Goal: Information Seeking & Learning: Learn about a topic

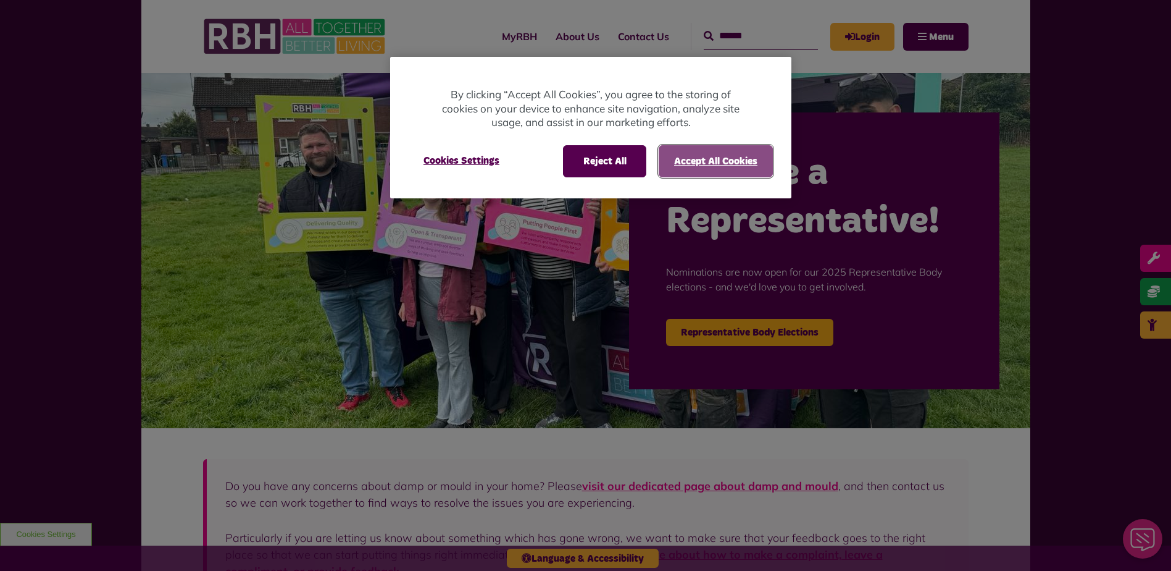
click at [713, 162] on button "Accept All Cookies" at bounding box center [716, 161] width 114 height 32
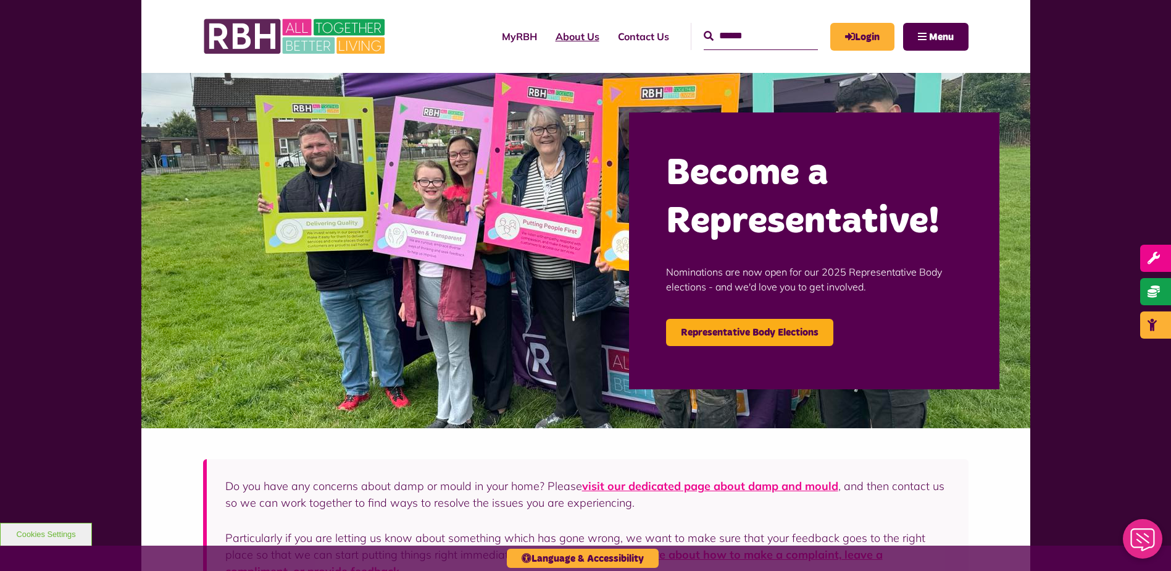
click at [550, 37] on link "About Us" at bounding box center [578, 36] width 62 height 33
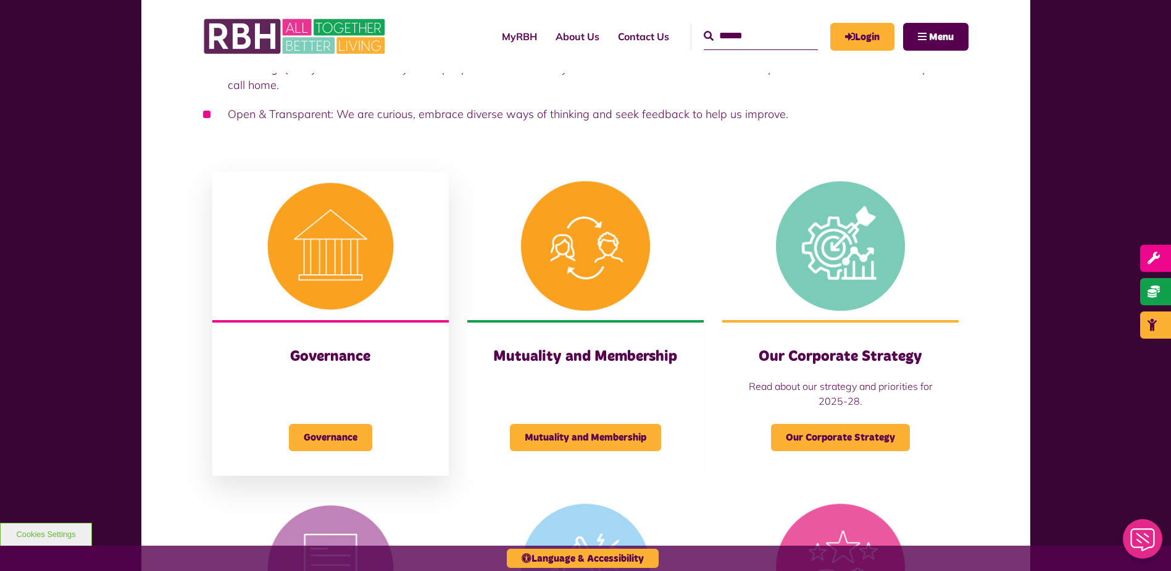
scroll to position [494, 0]
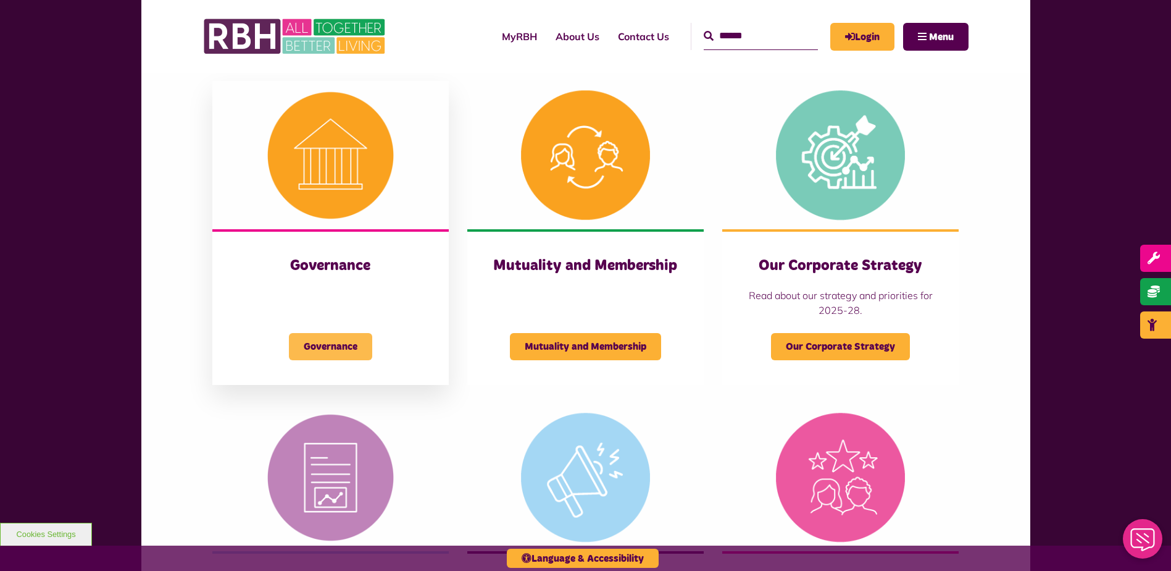
drag, startPoint x: 332, startPoint y: 341, endPoint x: 340, endPoint y: 345, distance: 8.6
click at [333, 342] on span "Governance" at bounding box center [330, 346] width 83 height 27
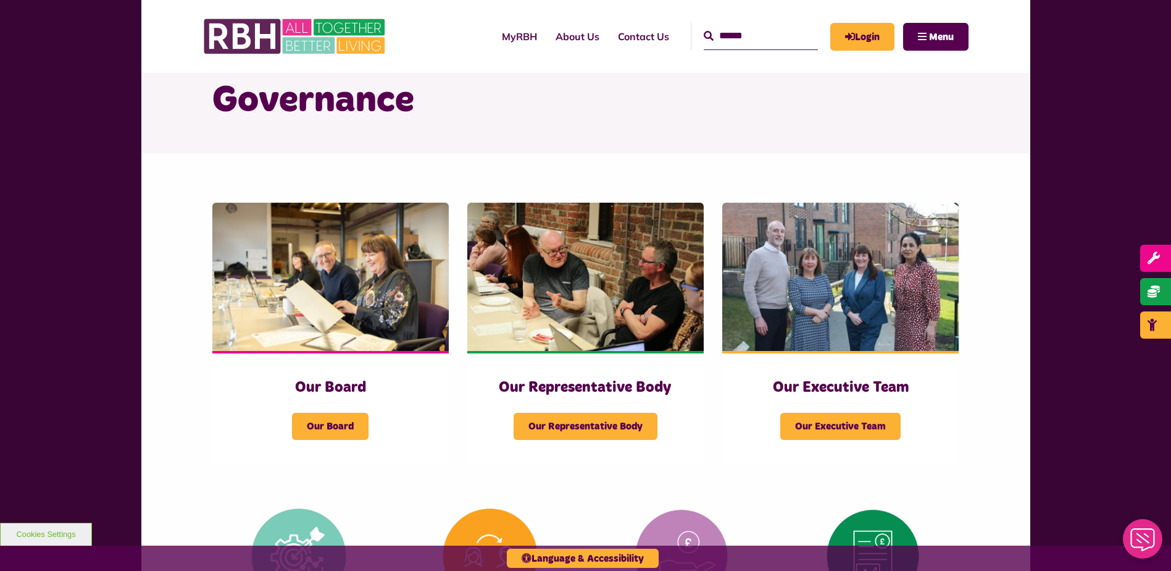
scroll to position [185, 0]
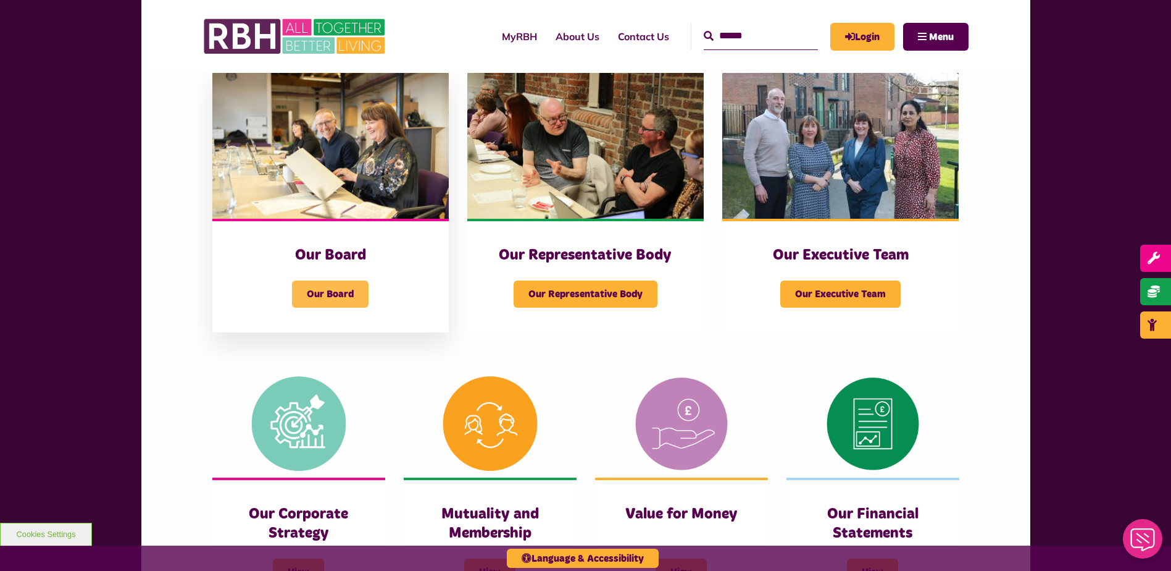
click at [335, 293] on span "Our Board" at bounding box center [330, 293] width 77 height 27
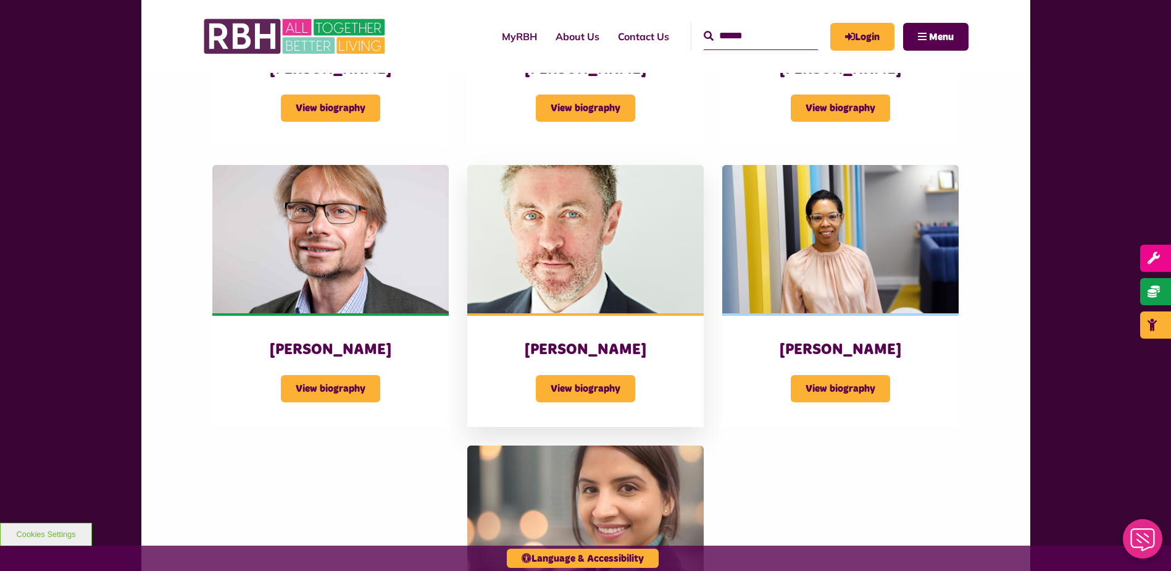
scroll to position [988, 0]
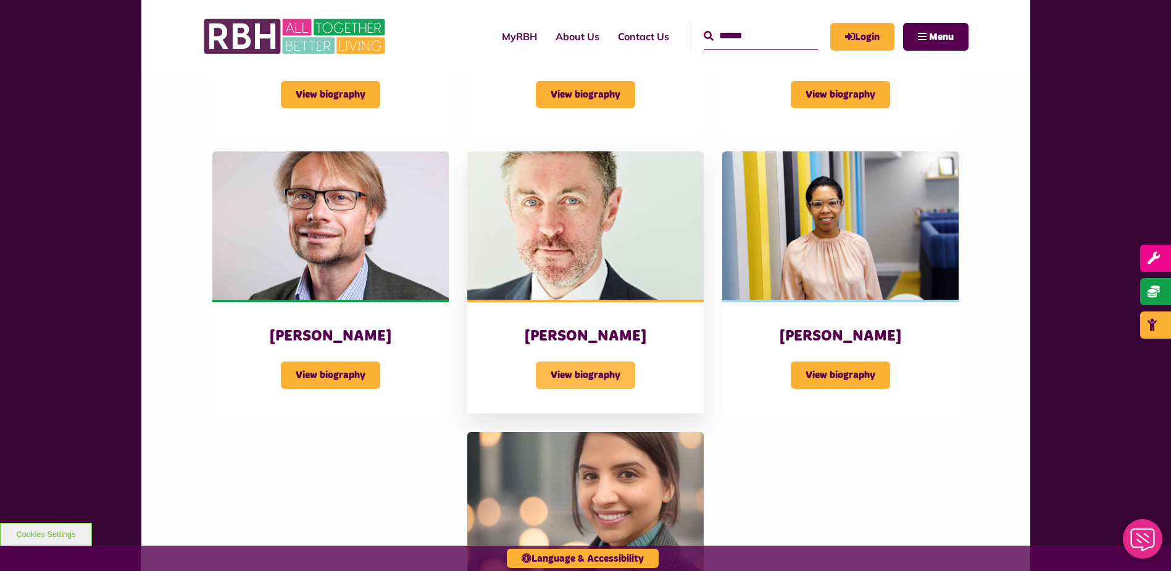
click at [582, 374] on span "View biography" at bounding box center [585, 374] width 99 height 27
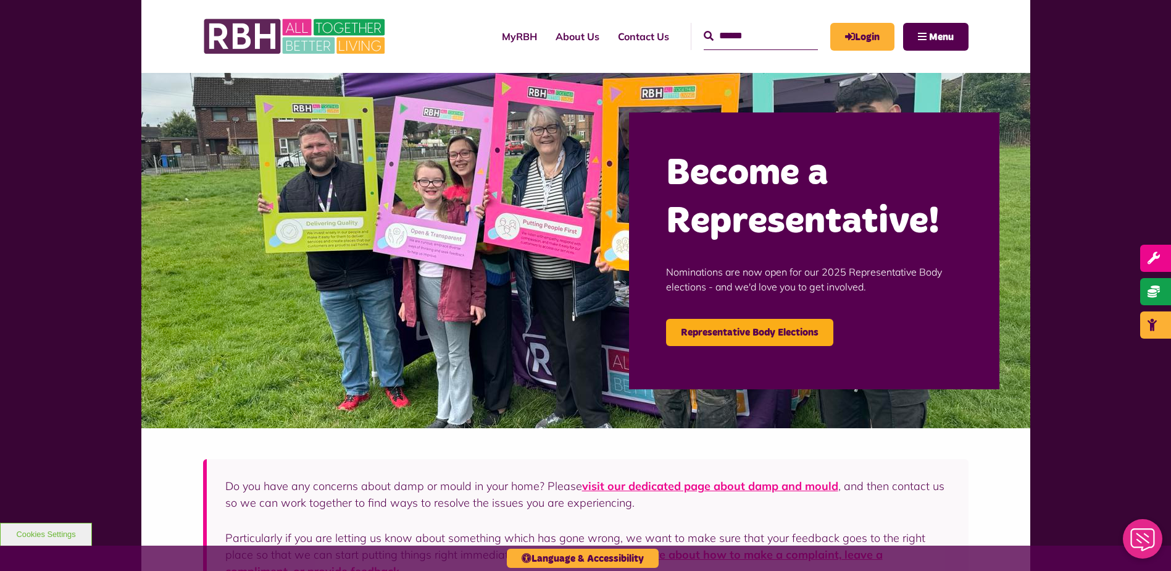
click at [547, 34] on link "About Us" at bounding box center [578, 36] width 62 height 33
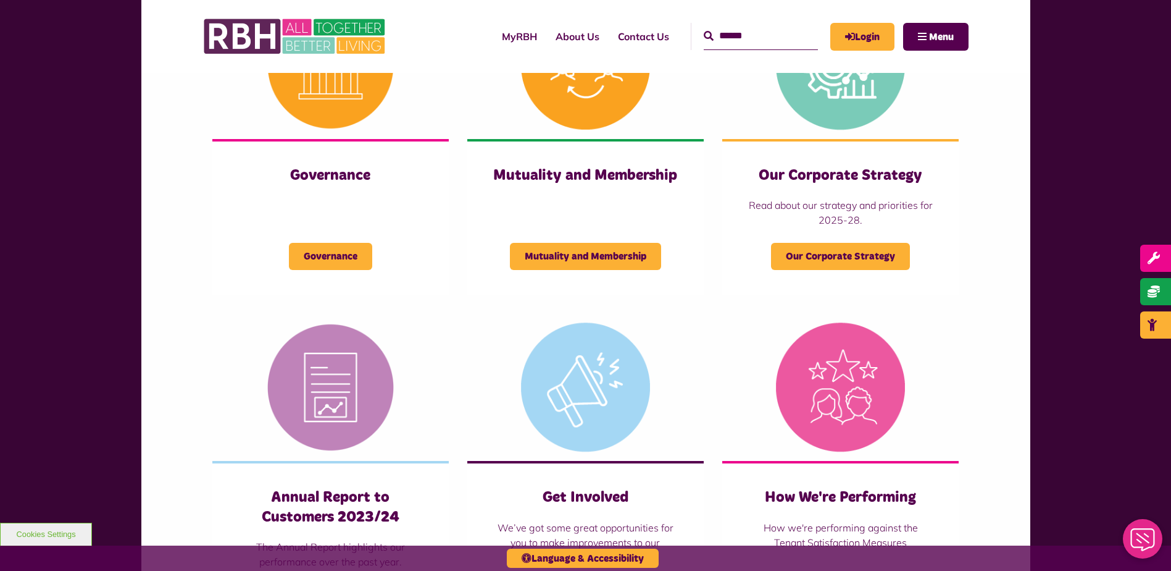
scroll to position [556, 0]
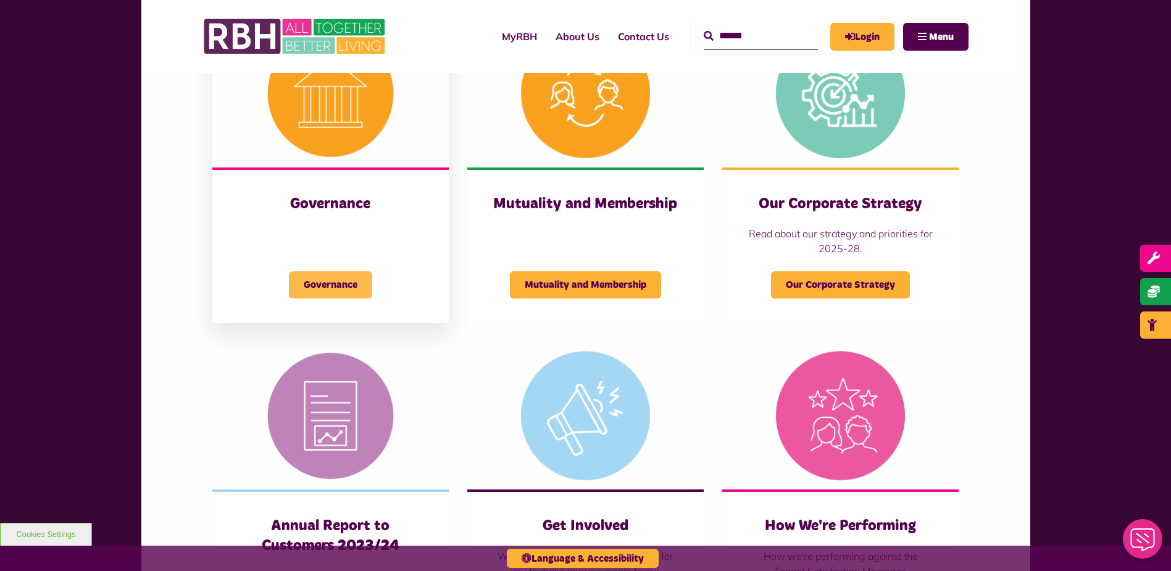
click at [341, 282] on span "Governance" at bounding box center [330, 284] width 83 height 27
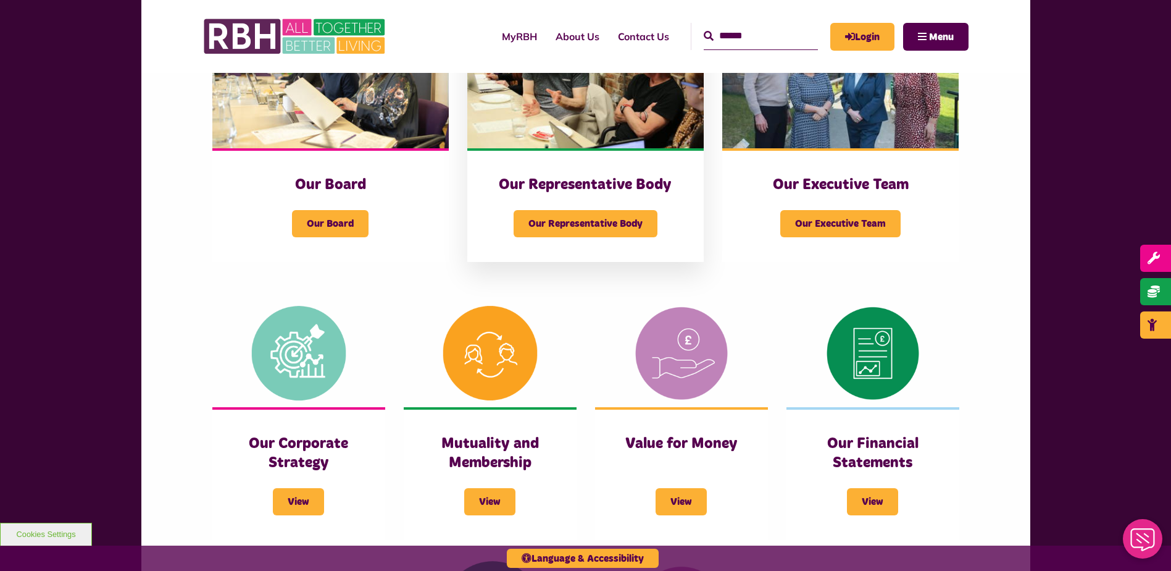
scroll to position [124, 0]
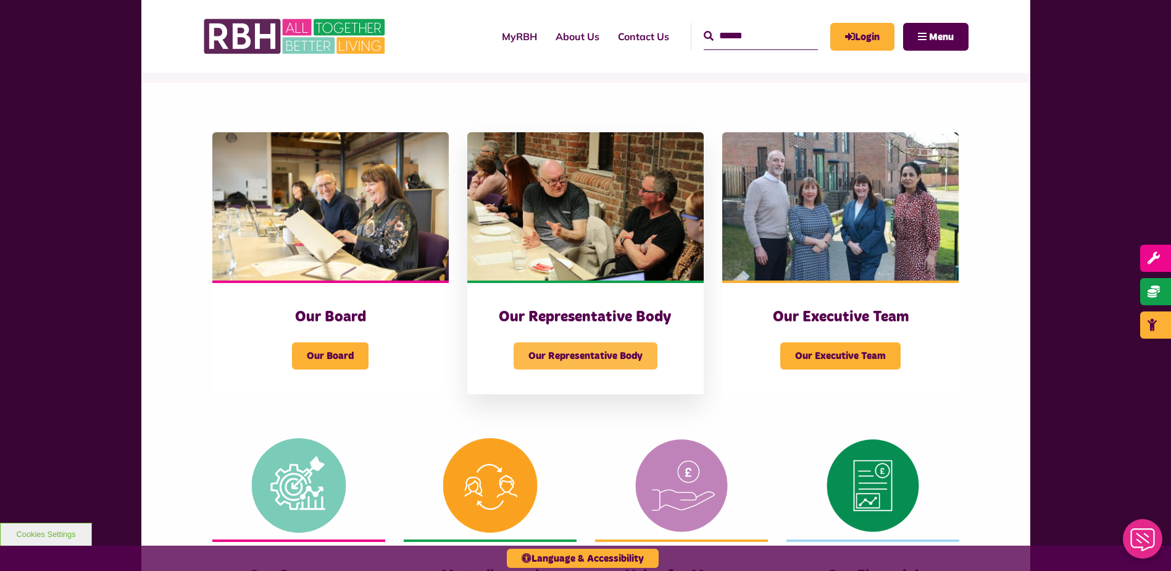
click at [586, 359] on span "Our Representative Body" at bounding box center [586, 355] width 144 height 27
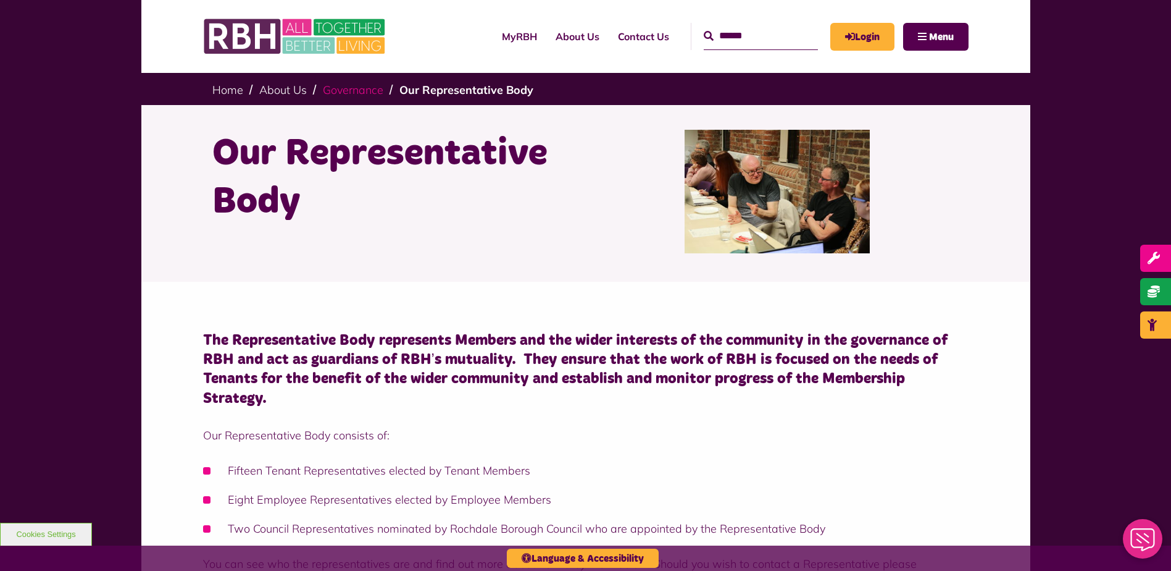
click at [354, 88] on link "Governance" at bounding box center [353, 90] width 61 height 14
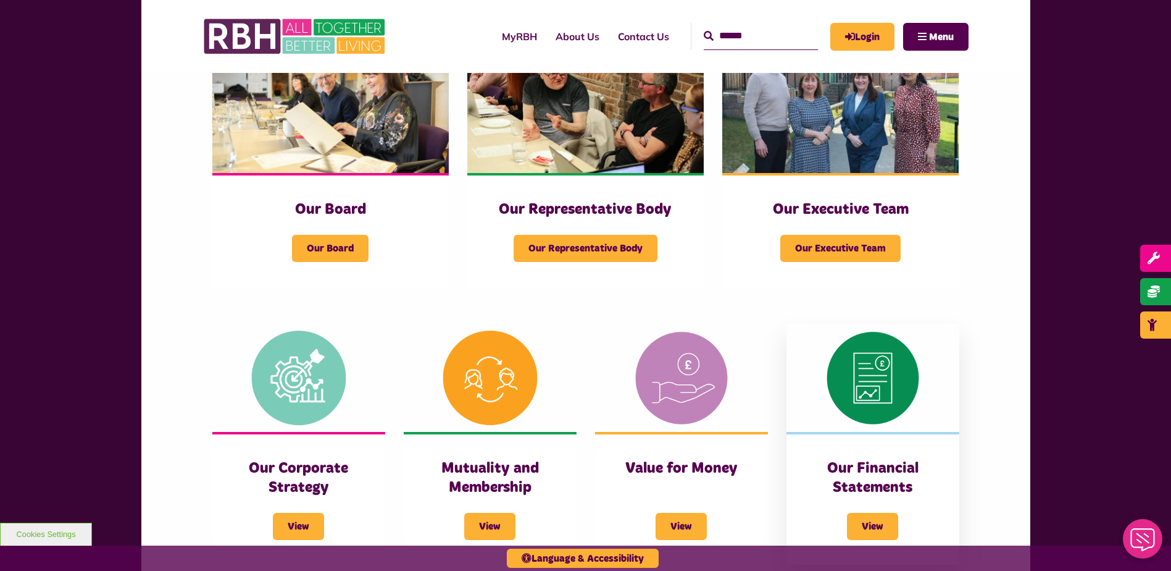
scroll to position [247, 0]
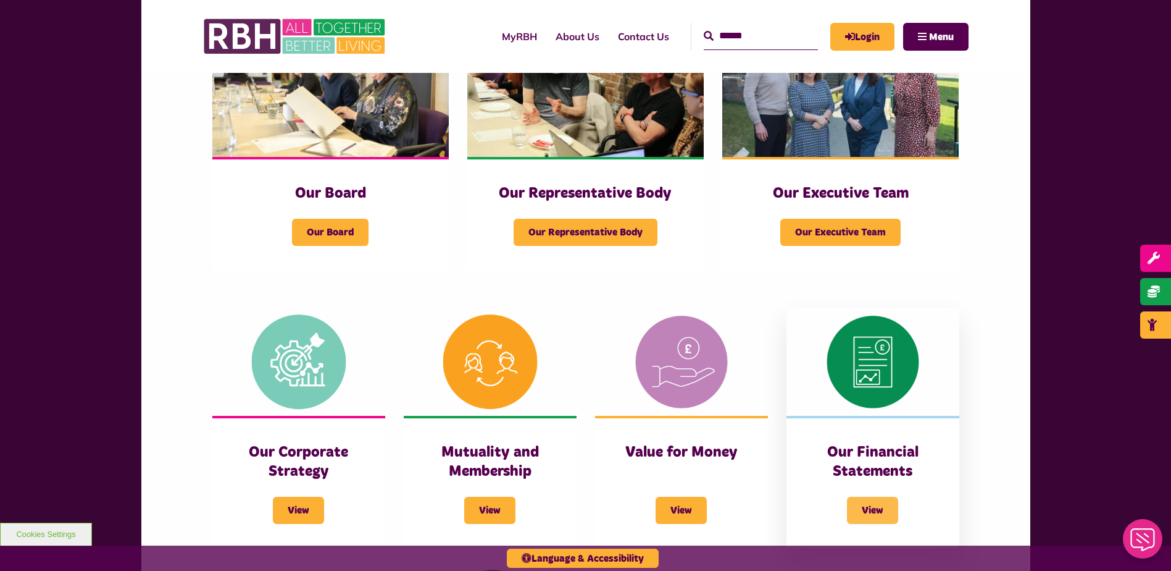
click at [857, 503] on span "View" at bounding box center [872, 509] width 51 height 27
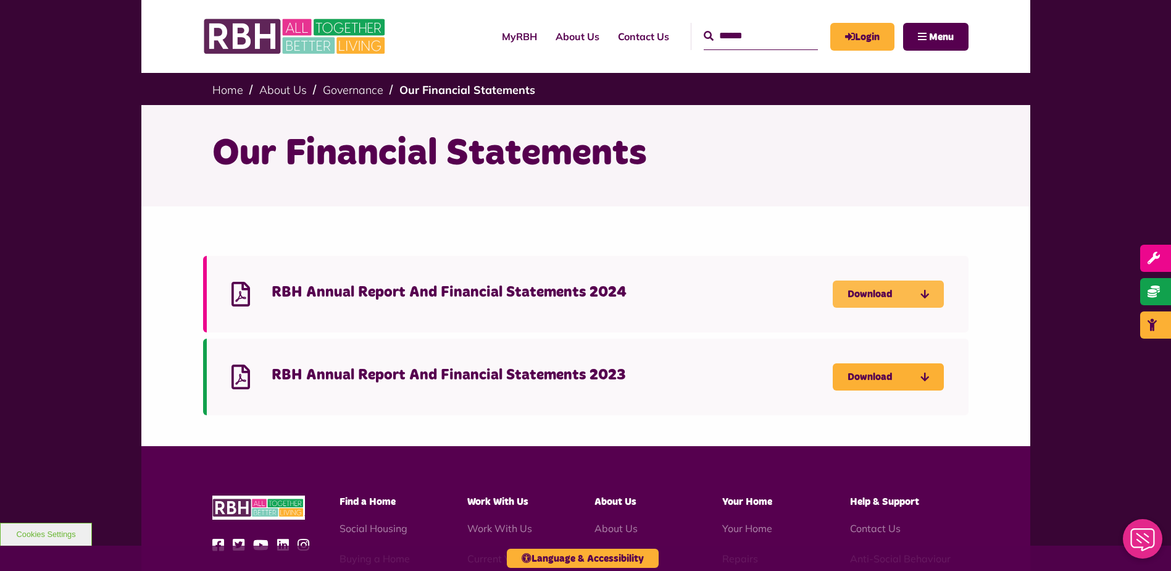
click at [873, 291] on link "Download" at bounding box center [888, 293] width 111 height 27
